Goal: Task Accomplishment & Management: Manage account settings

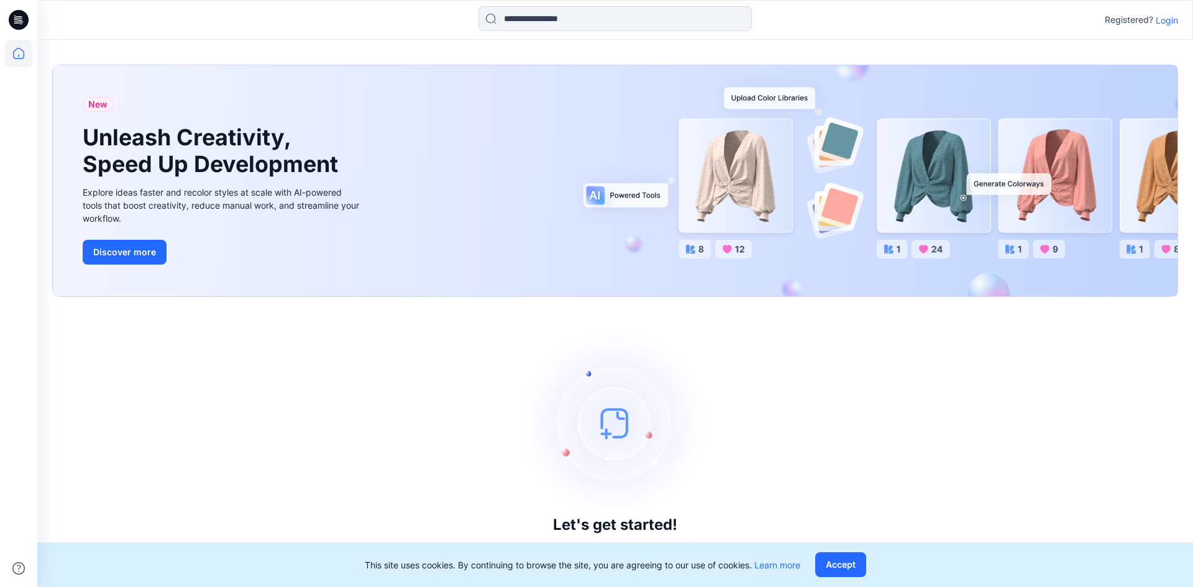
click at [830, 559] on button "Accept" at bounding box center [840, 564] width 51 height 25
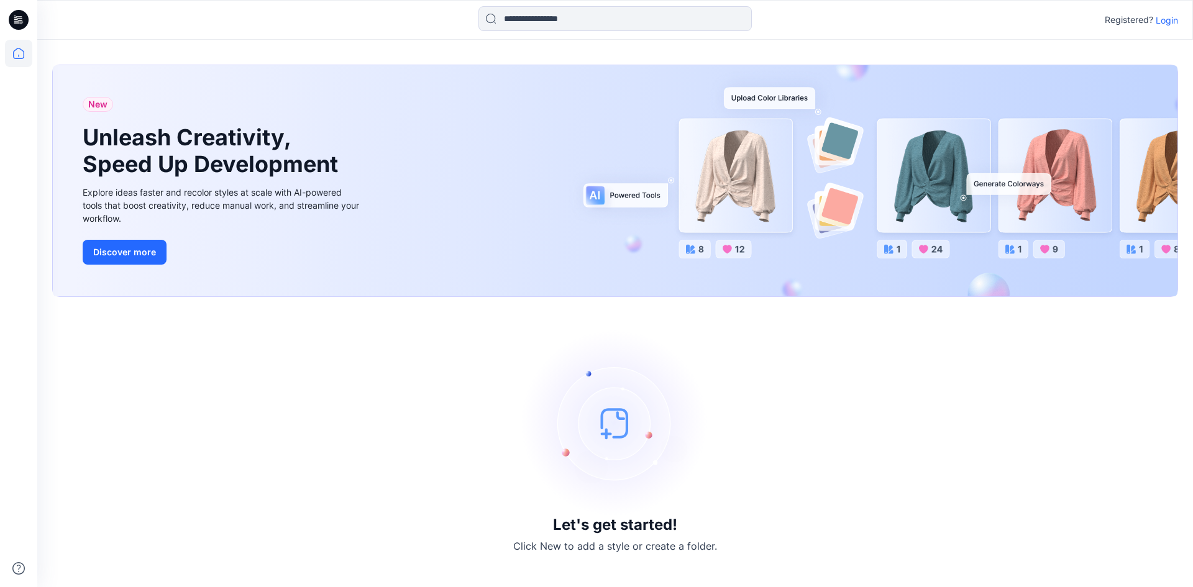
click at [1169, 22] on p "Login" at bounding box center [1167, 20] width 22 height 13
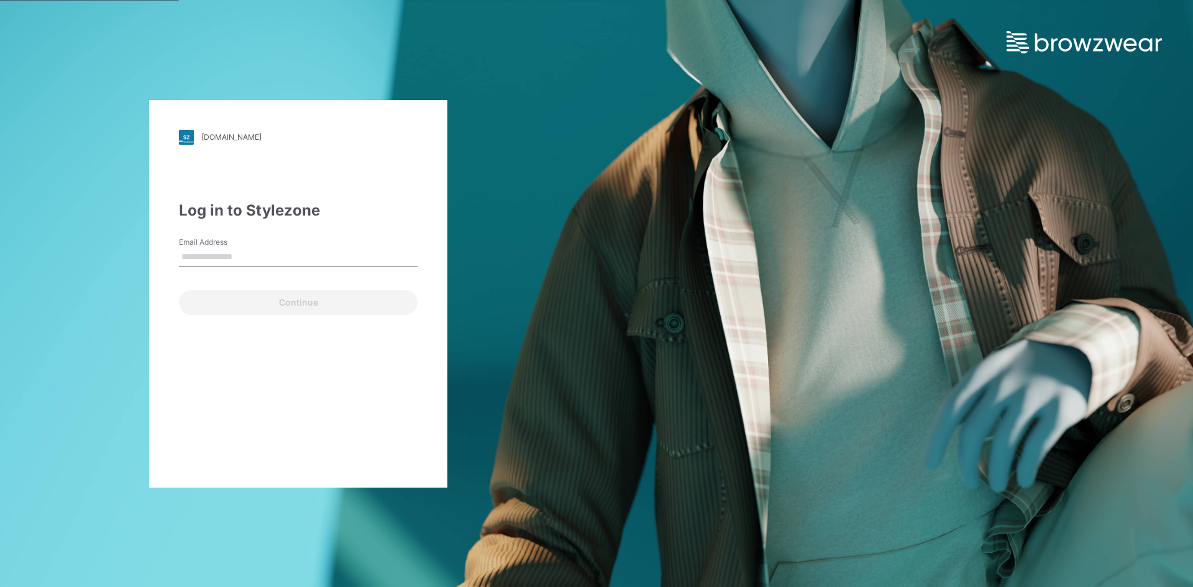
click at [332, 256] on input "Email Address" at bounding box center [298, 257] width 239 height 19
type input "**********"
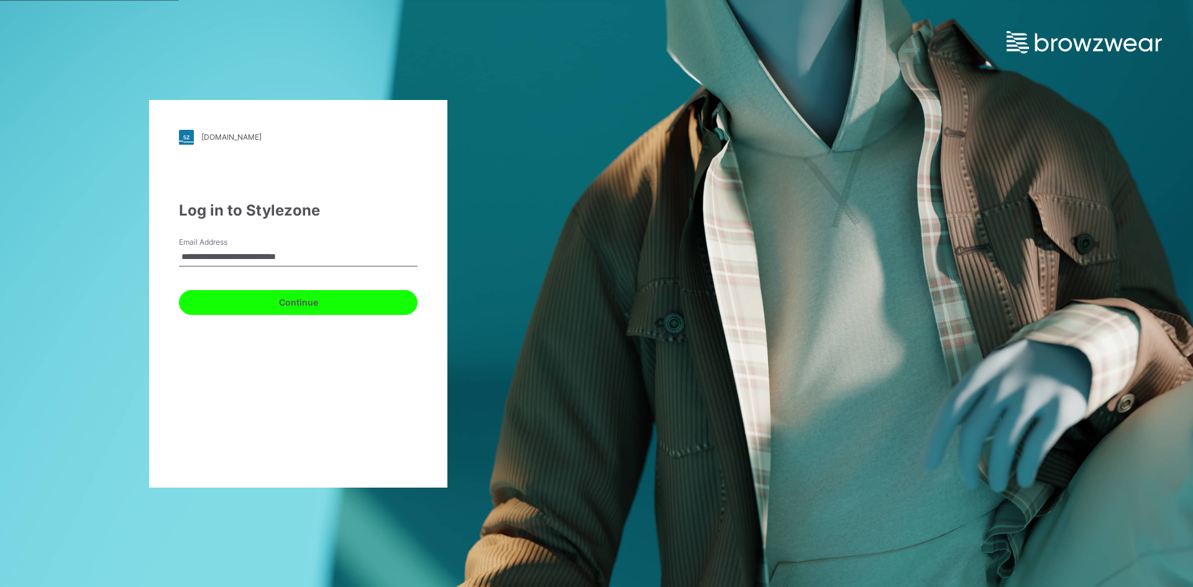
click at [292, 304] on button "Continue" at bounding box center [298, 302] width 239 height 25
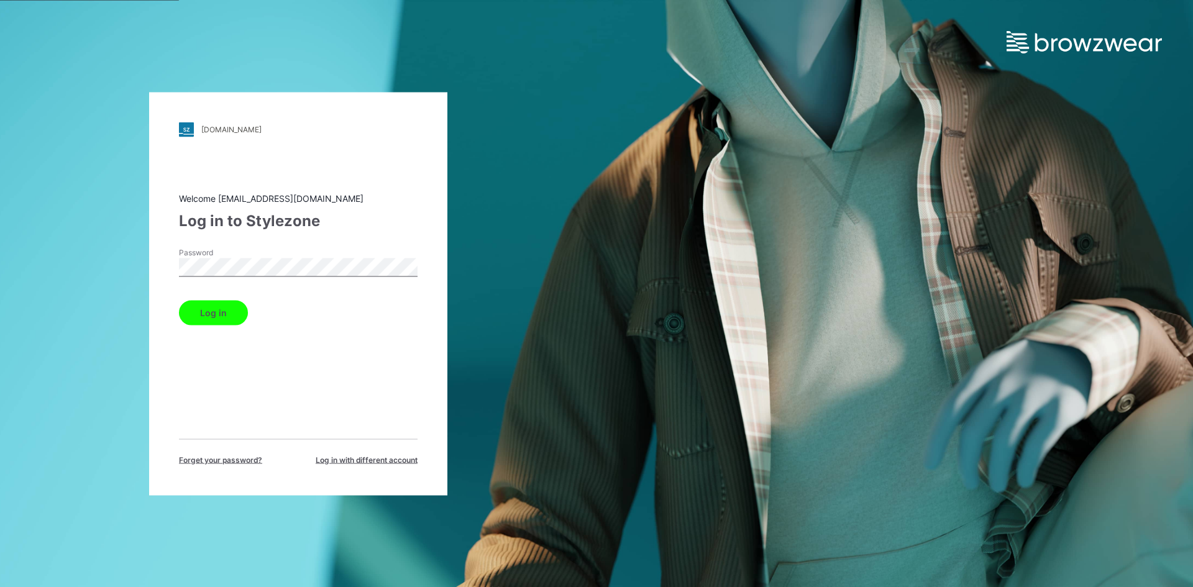
click at [226, 319] on button "Log in" at bounding box center [213, 312] width 69 height 25
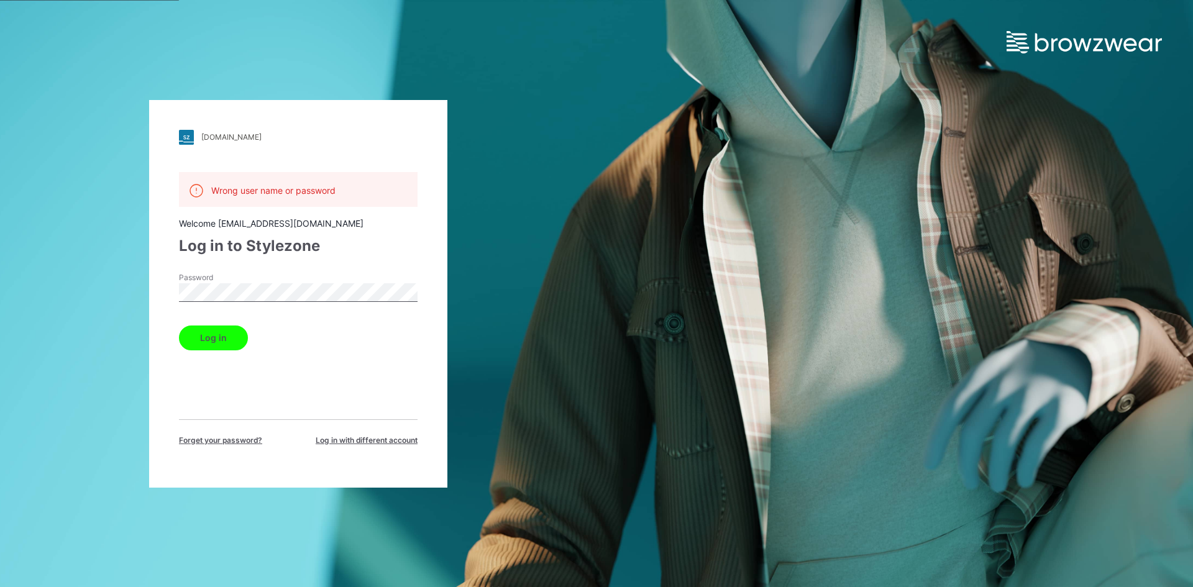
click at [151, 295] on div "[DOMAIN_NAME] Loading... Wrong user name or password Welcome [EMAIL_ADDRESS][DO…" at bounding box center [298, 294] width 298 height 388
click at [201, 333] on button "Log in" at bounding box center [213, 338] width 69 height 25
click at [151, 297] on div "[DOMAIN_NAME] Loading... Wrong user name or password Welcome [EMAIL_ADDRESS][DO…" at bounding box center [298, 294] width 298 height 388
click at [202, 378] on div "Wrong user name or password Welcome [EMAIL_ADDRESS][DOMAIN_NAME] Log in to Styl…" at bounding box center [298, 309] width 239 height 274
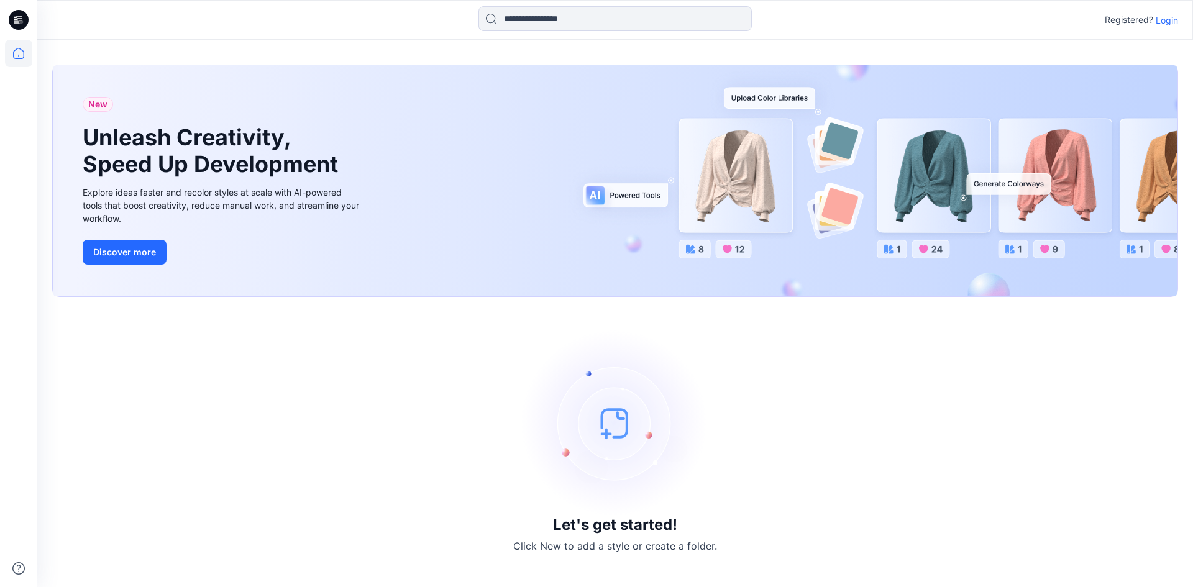
click at [1166, 24] on p "Login" at bounding box center [1167, 20] width 22 height 13
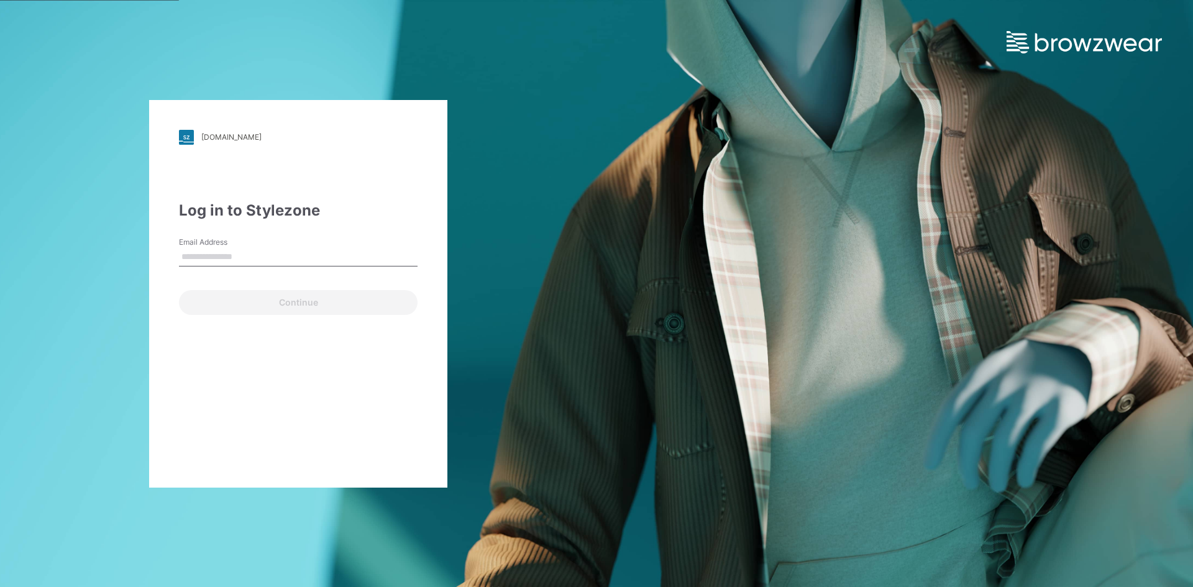
click at [316, 255] on input "Email Address" at bounding box center [298, 257] width 239 height 19
type input "**********"
drag, startPoint x: 267, startPoint y: 264, endPoint x: 146, endPoint y: 258, distance: 121.3
click at [146, 258] on div "**********" at bounding box center [298, 293] width 596 height 587
click at [205, 252] on input "Email Address" at bounding box center [298, 257] width 239 height 19
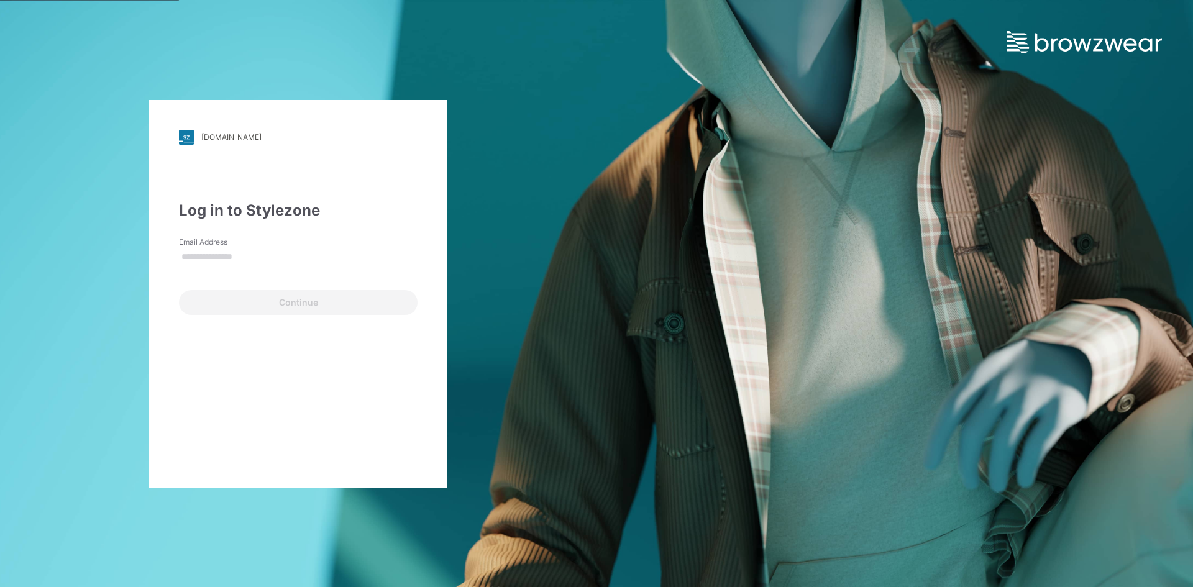
type input "**********"
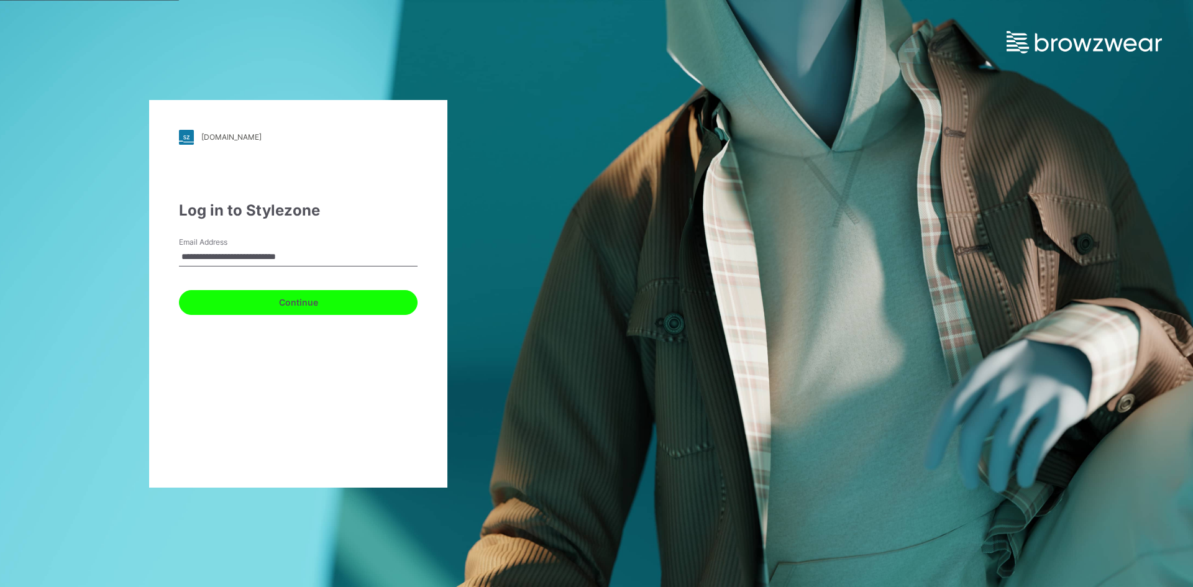
click at [260, 304] on button "Continue" at bounding box center [298, 302] width 239 height 25
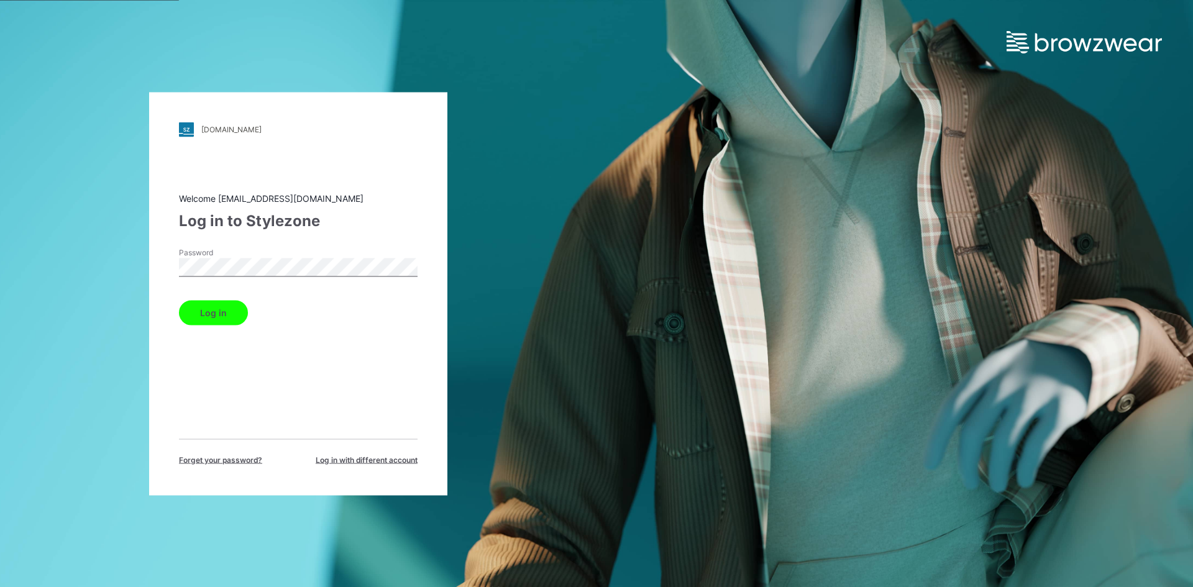
click at [216, 316] on button "Log in" at bounding box center [213, 312] width 69 height 25
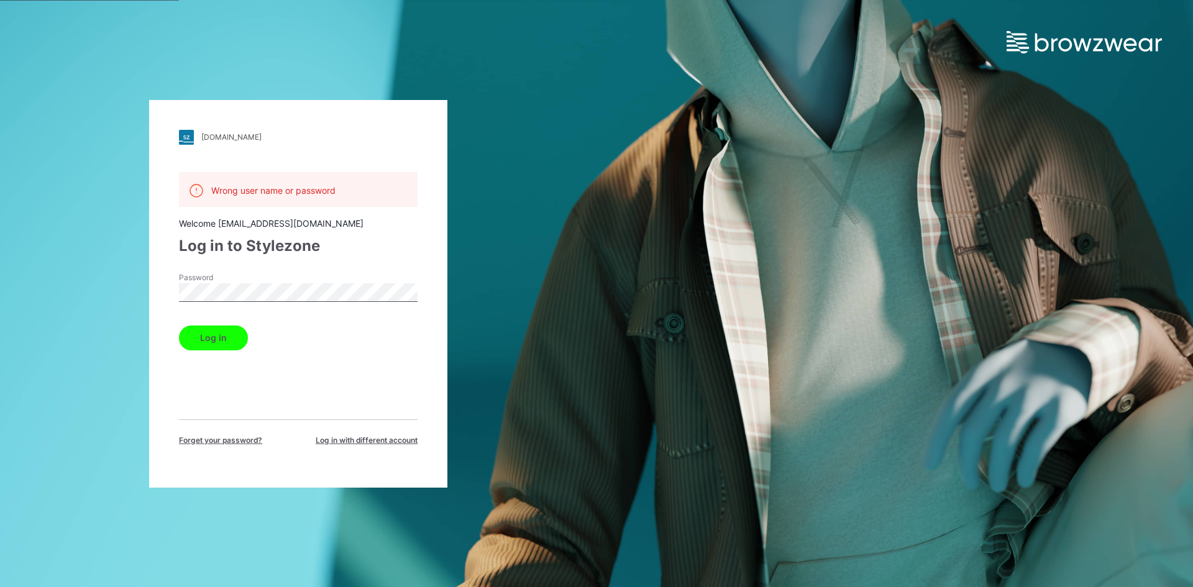
click at [272, 331] on div "Log in" at bounding box center [298, 336] width 239 height 30
click at [150, 292] on div "[DOMAIN_NAME] Loading... Wrong user name or password Welcome [EMAIL_ADDRESS][DO…" at bounding box center [298, 294] width 298 height 388
click at [149, 290] on div "[DOMAIN_NAME] Loading... Wrong user name or password Welcome [EMAIL_ADDRESS][DO…" at bounding box center [298, 294] width 298 height 388
click at [134, 78] on div "[DOMAIN_NAME] Loading... Wrong user name or password Welcome [EMAIL_ADDRESS][DO…" at bounding box center [298, 293] width 596 height 587
drag, startPoint x: 140, startPoint y: 265, endPoint x: 117, endPoint y: 199, distance: 70.0
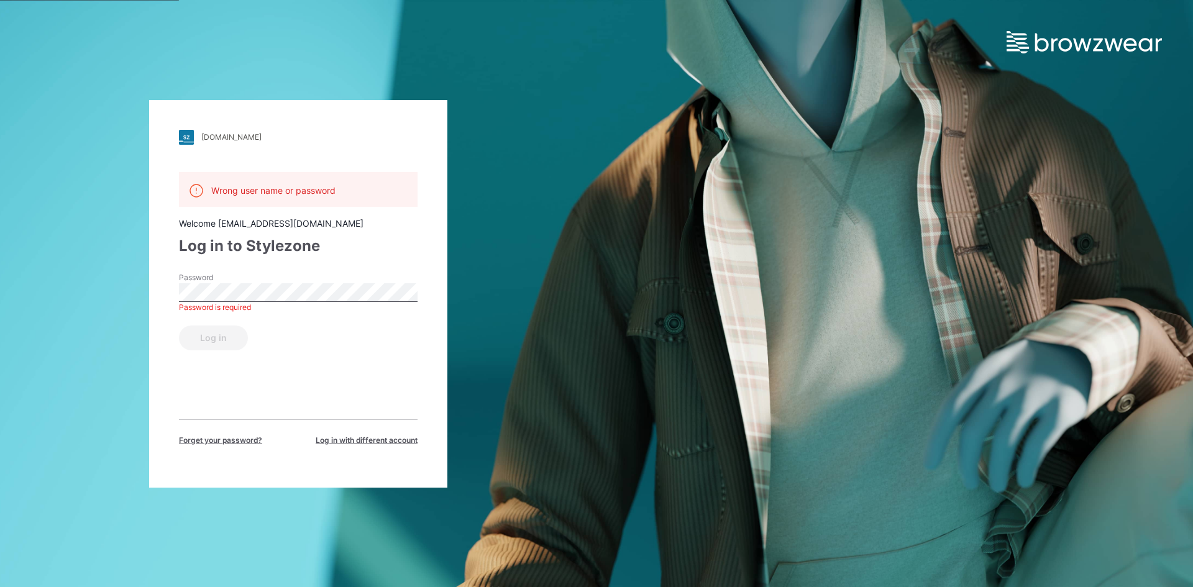
click at [138, 259] on div "[DOMAIN_NAME] Loading... Wrong user name or password Welcome [EMAIL_ADDRESS][DO…" at bounding box center [298, 293] width 596 height 587
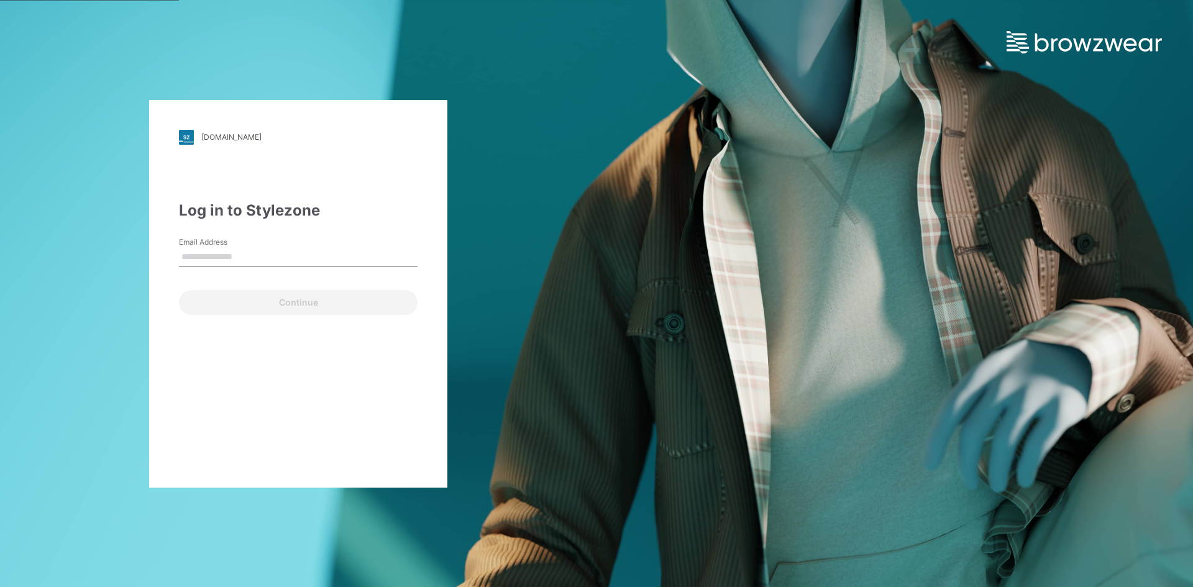
click at [265, 254] on input "Email Address" at bounding box center [298, 257] width 239 height 19
type input "**********"
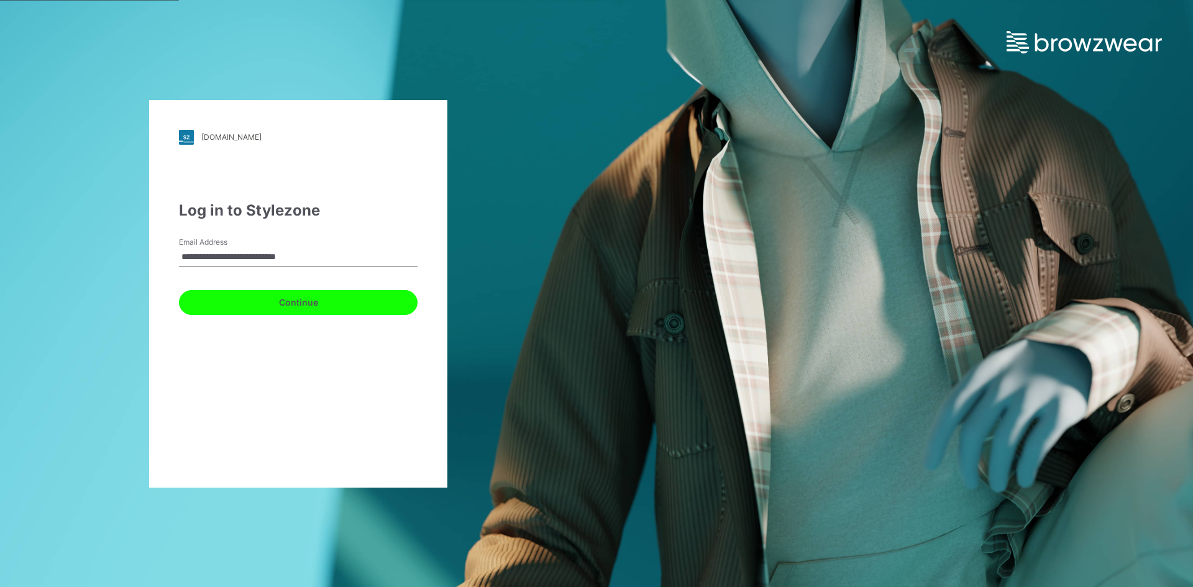
click at [270, 301] on button "Continue" at bounding box center [298, 302] width 239 height 25
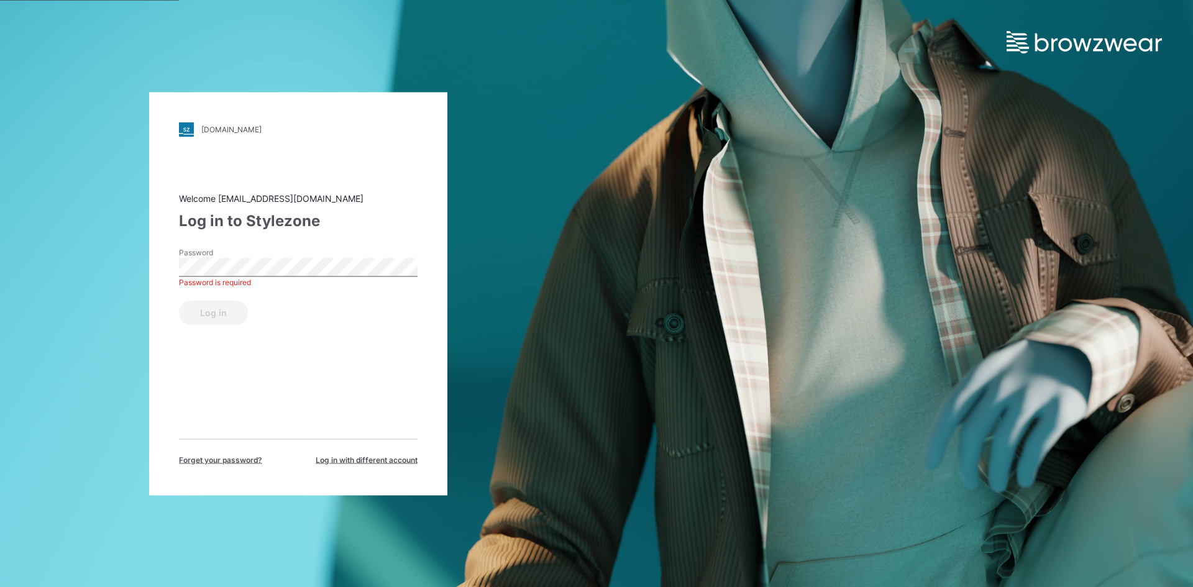
click at [428, 280] on div "[DOMAIN_NAME] Loading... Welcome [EMAIL_ADDRESS][DOMAIN_NAME] Log in to Stylezo…" at bounding box center [298, 293] width 298 height 403
drag, startPoint x: 893, startPoint y: 127, endPoint x: 898, endPoint y: 123, distance: 6.6
click at [897, 125] on div "[DOMAIN_NAME] Loading... Welcome [EMAIL_ADDRESS][DOMAIN_NAME] Log in to Stylezo…" at bounding box center [596, 293] width 1193 height 587
